Goal: Obtain resource: Obtain resource

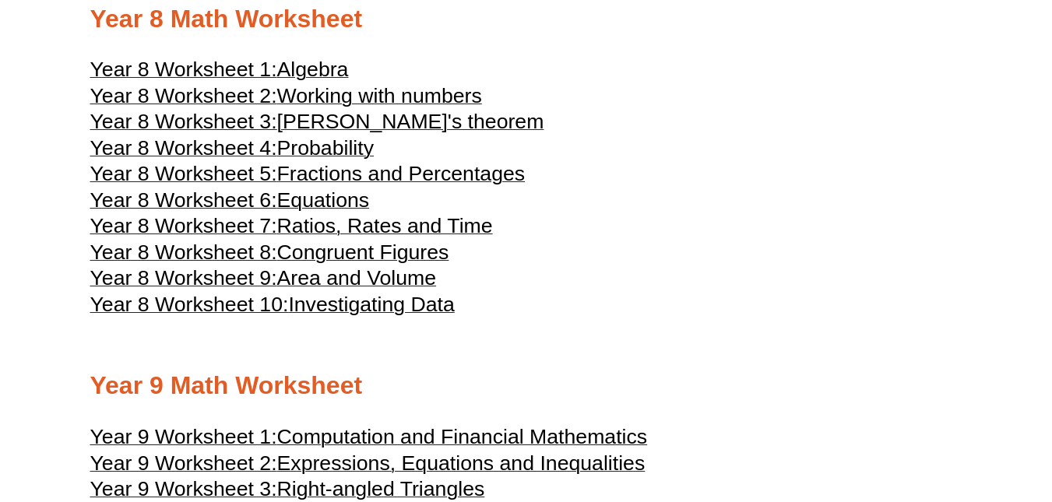
click at [368, 153] on span "Probability" at bounding box center [325, 147] width 97 height 23
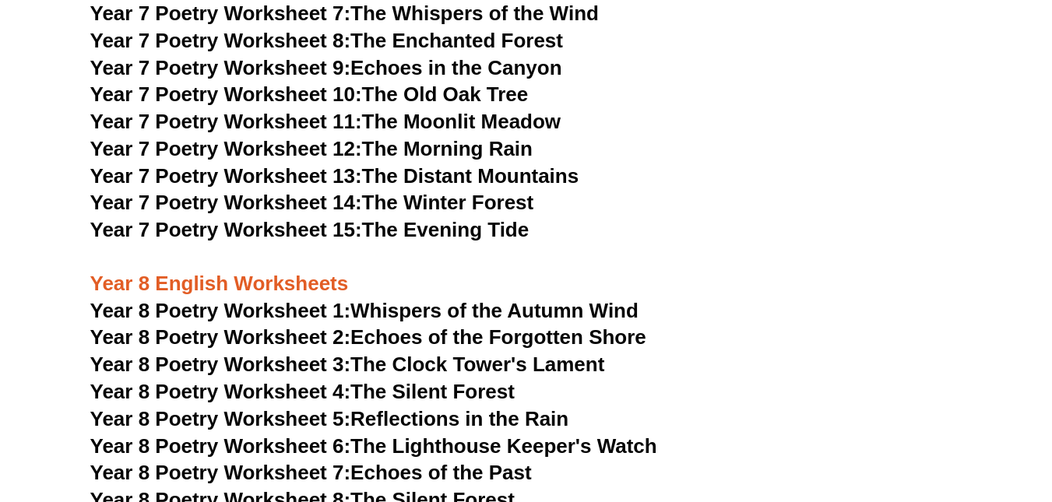
scroll to position [9890, 0]
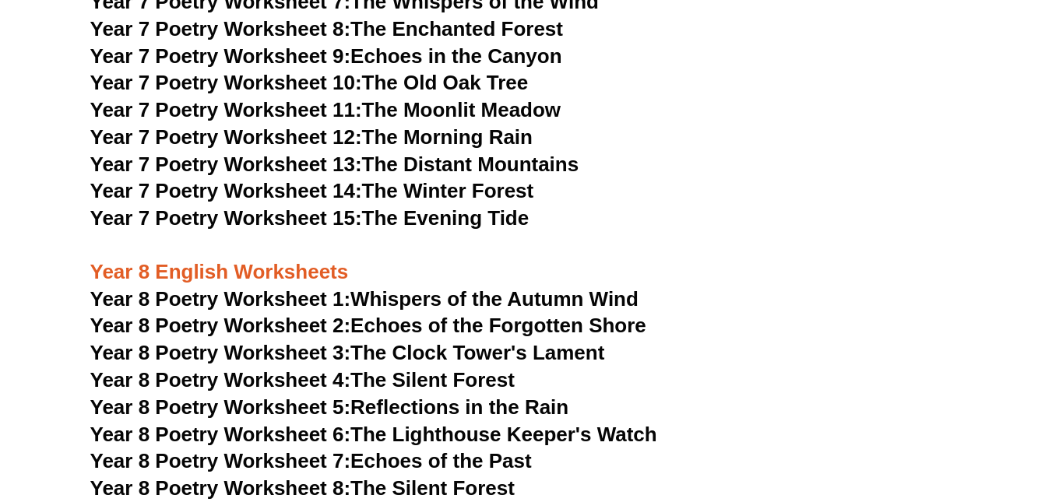
click at [234, 287] on span "Year 8 Poetry Worksheet 1:" at bounding box center [220, 298] width 261 height 23
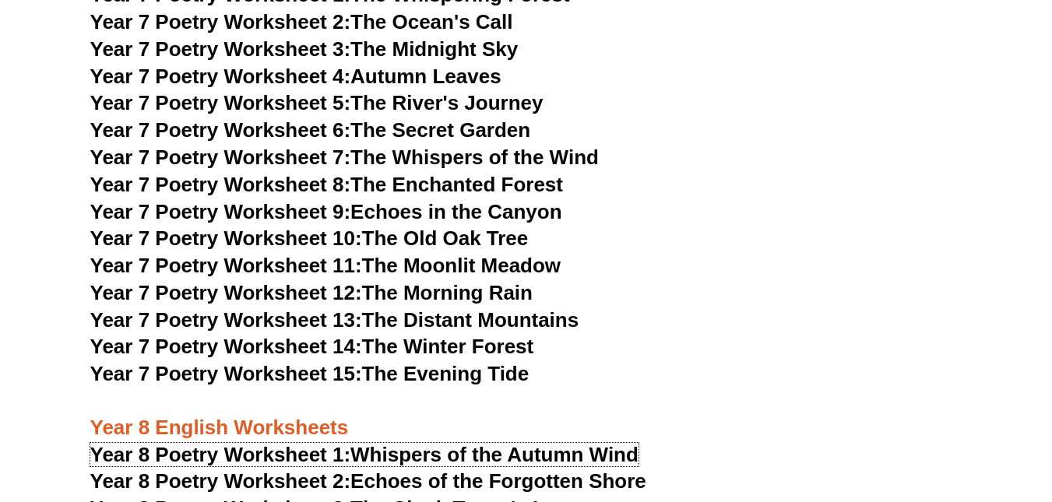
click at [488, 443] on link "Year 8 Poetry Worksheet 1: Whispers of the Autumn Wind" at bounding box center [364, 454] width 548 height 23
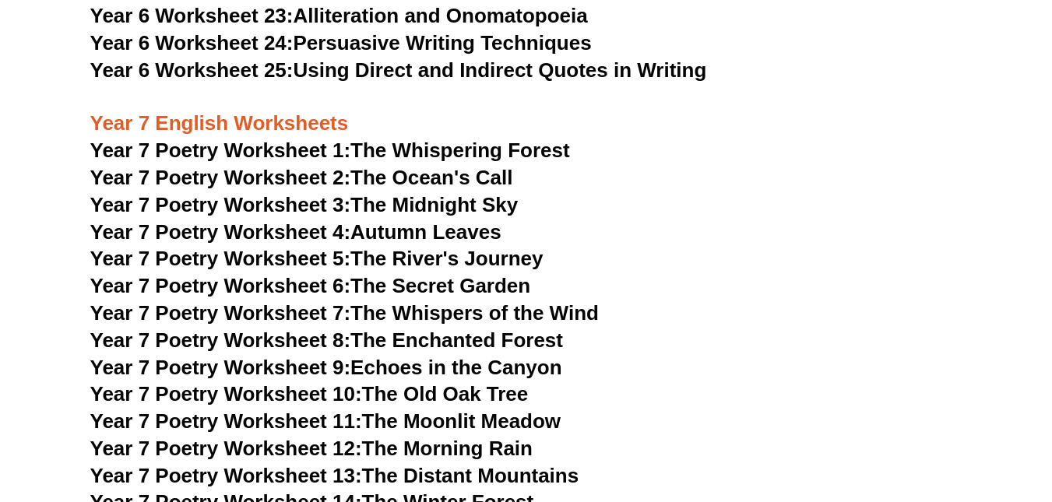
scroll to position [9547, 0]
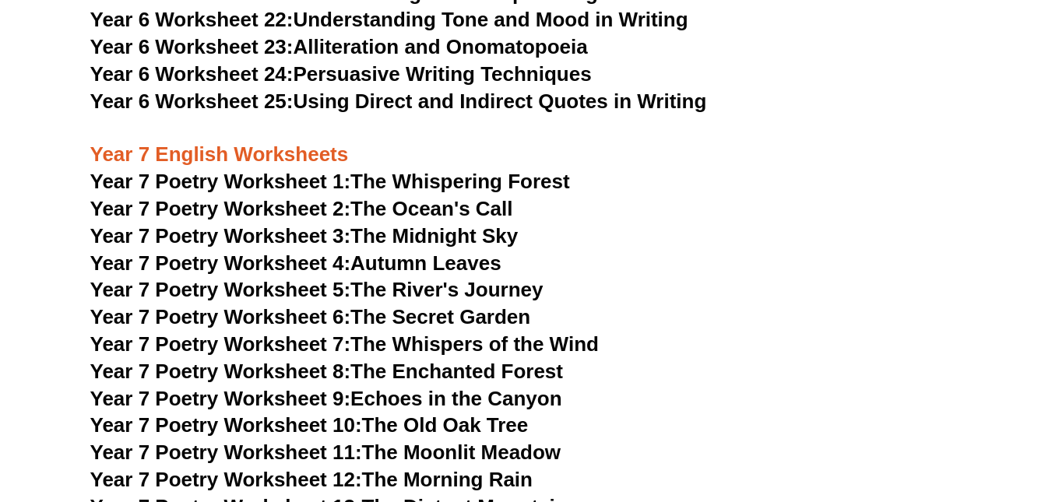
click at [444, 170] on link "Year 7 Poetry Worksheet 1: The Whispering Forest" at bounding box center [330, 181] width 480 height 23
